Goal: Information Seeking & Learning: Learn about a topic

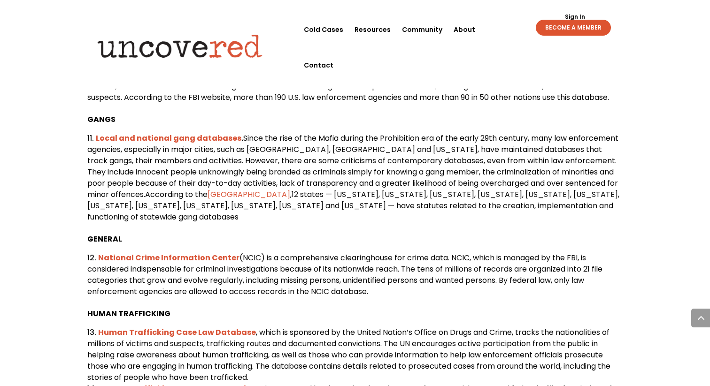
scroll to position [1271, 0]
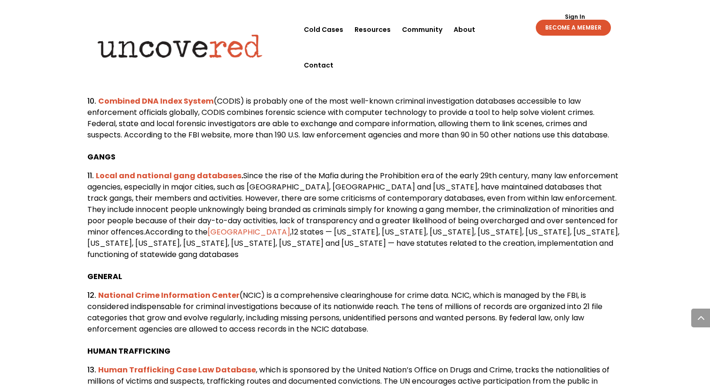
click at [174, 107] on b "Combined DNA Index System" at bounding box center [156, 101] width 116 height 11
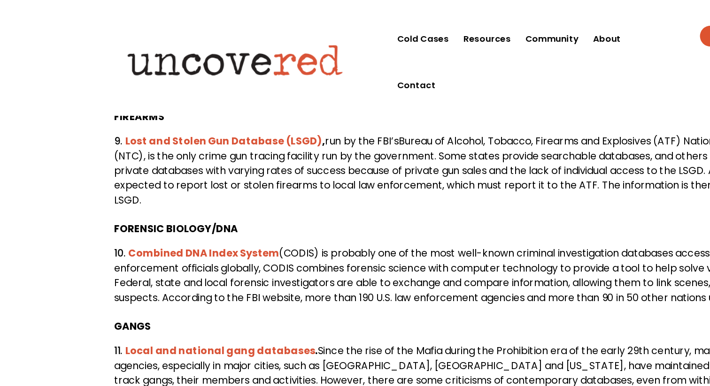
scroll to position [1177, 0]
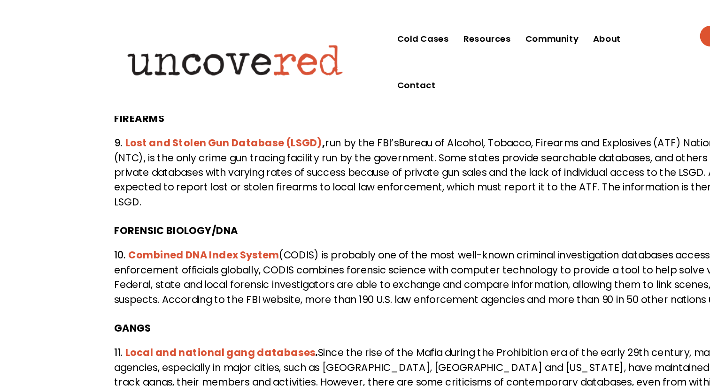
drag, startPoint x: 330, startPoint y: 221, endPoint x: 431, endPoint y: 259, distance: 107.3
click at [431, 246] on ol "Combined DNA Index System (CODIS) is probably one of the most well-known crimin…" at bounding box center [354, 218] width 535 height 56
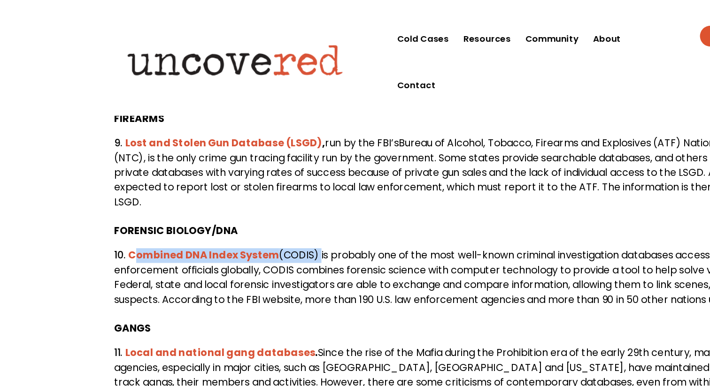
drag, startPoint x: 242, startPoint y: 216, endPoint x: 101, endPoint y: 215, distance: 140.9
click at [101, 215] on li "Combined DNA Index System (CODIS) is probably one of the most well-known crimin…" at bounding box center [354, 212] width 535 height 45
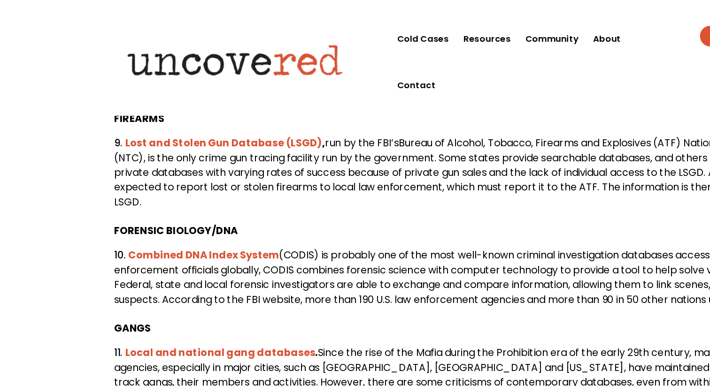
click at [240, 235] on span "(CODIS) is probably one of the most well-known criminal investigation databases…" at bounding box center [348, 212] width 522 height 45
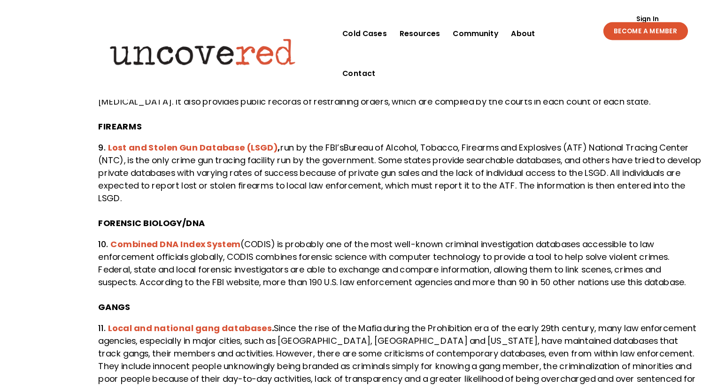
scroll to position [1260, 0]
